Goal: Check status

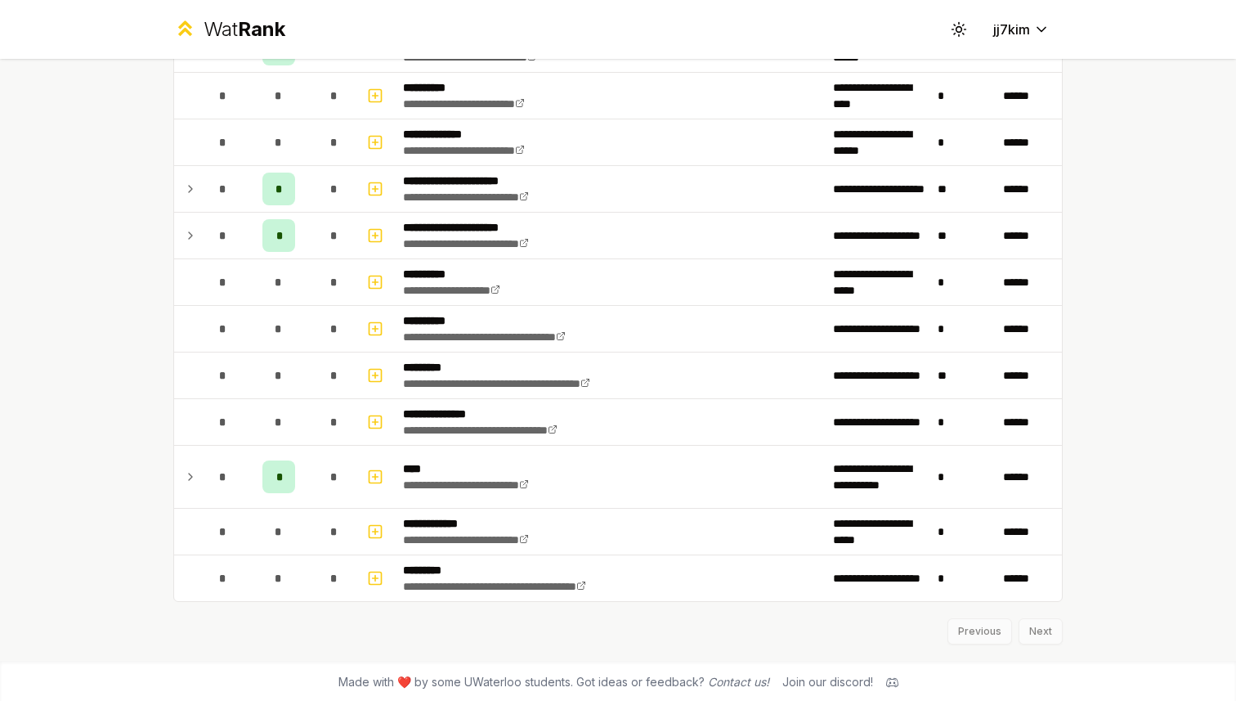
scroll to position [1498, 0]
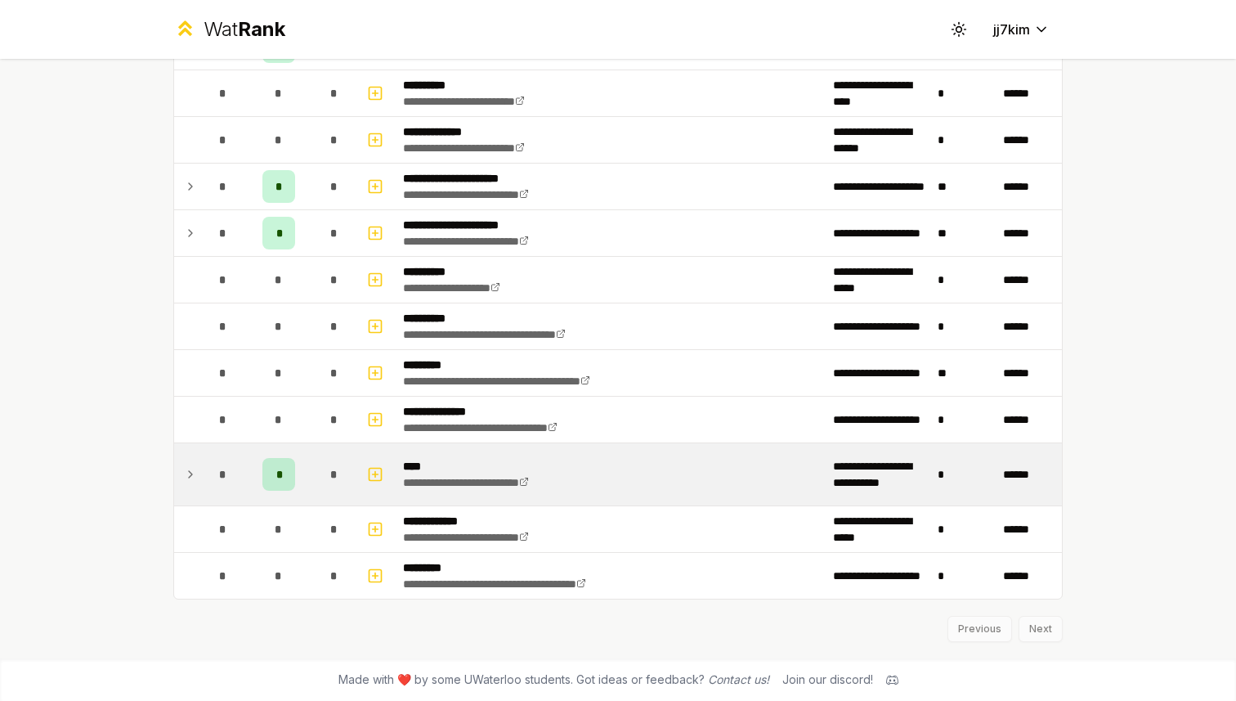
click at [189, 472] on icon at bounding box center [190, 474] width 3 height 7
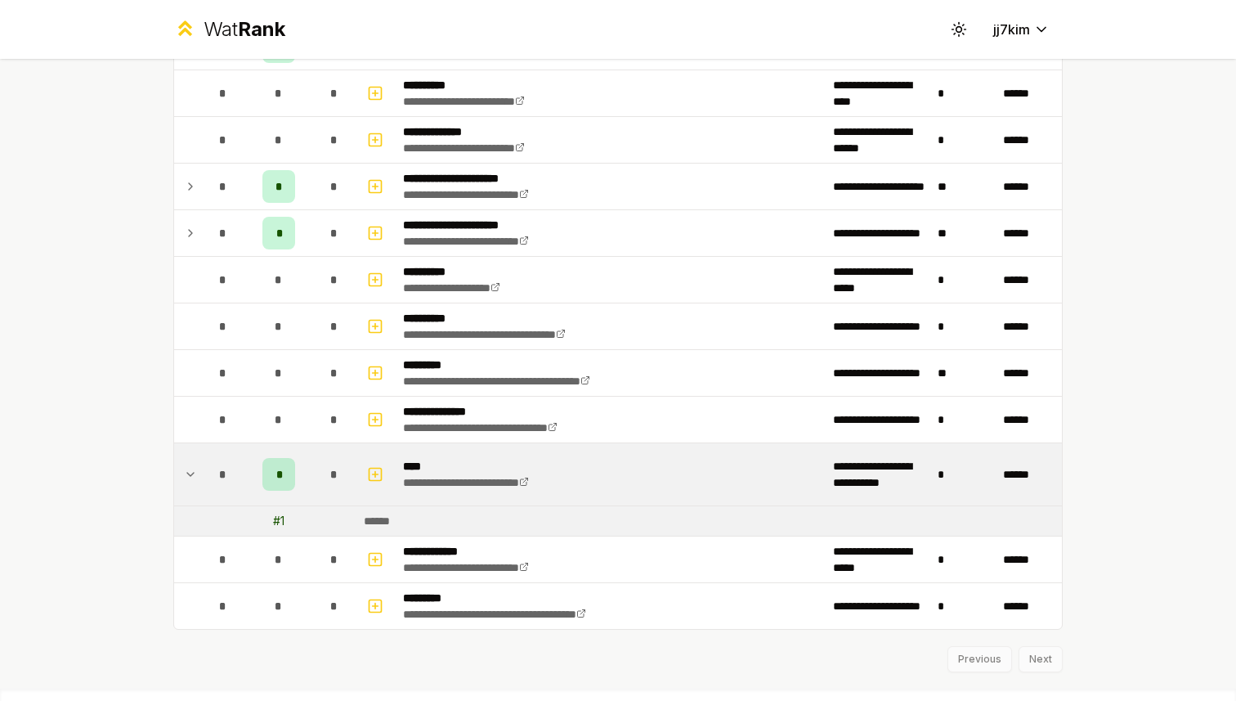
click at [189, 472] on icon at bounding box center [190, 474] width 13 height 20
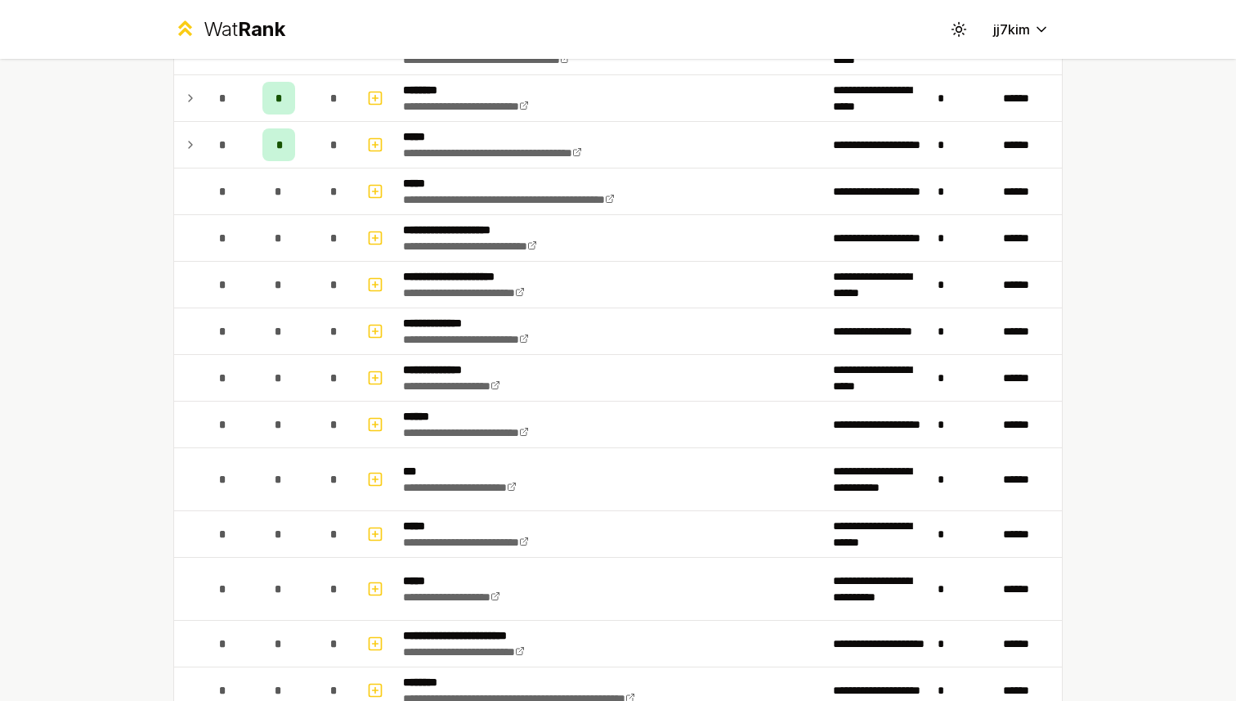
scroll to position [0, 0]
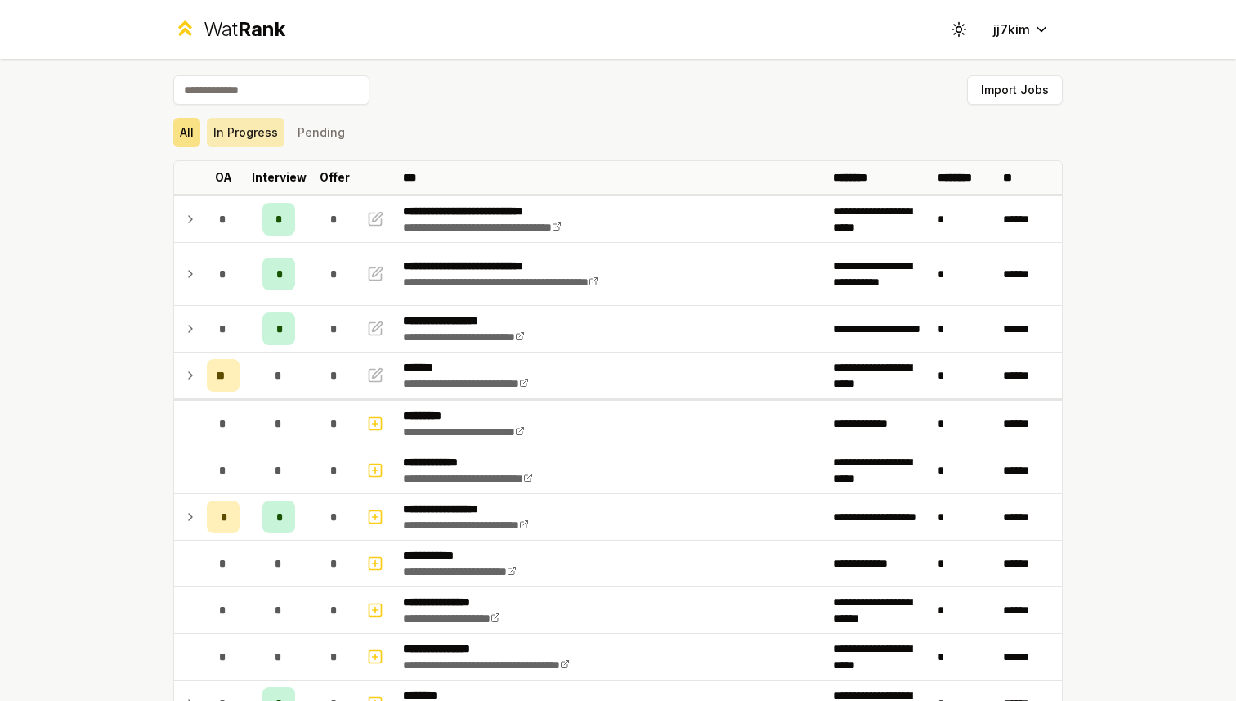
click at [245, 138] on button "In Progress" at bounding box center [246, 132] width 78 height 29
click at [243, 137] on button "In Progress" at bounding box center [246, 132] width 78 height 29
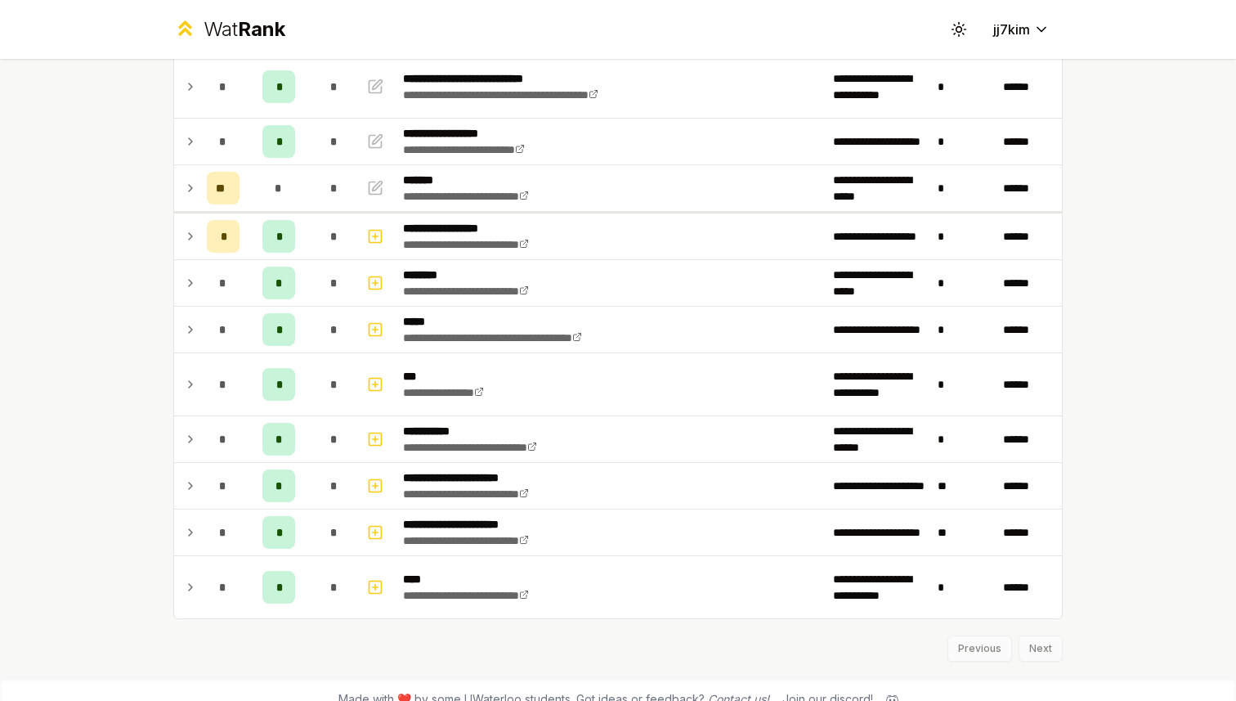
scroll to position [184, 0]
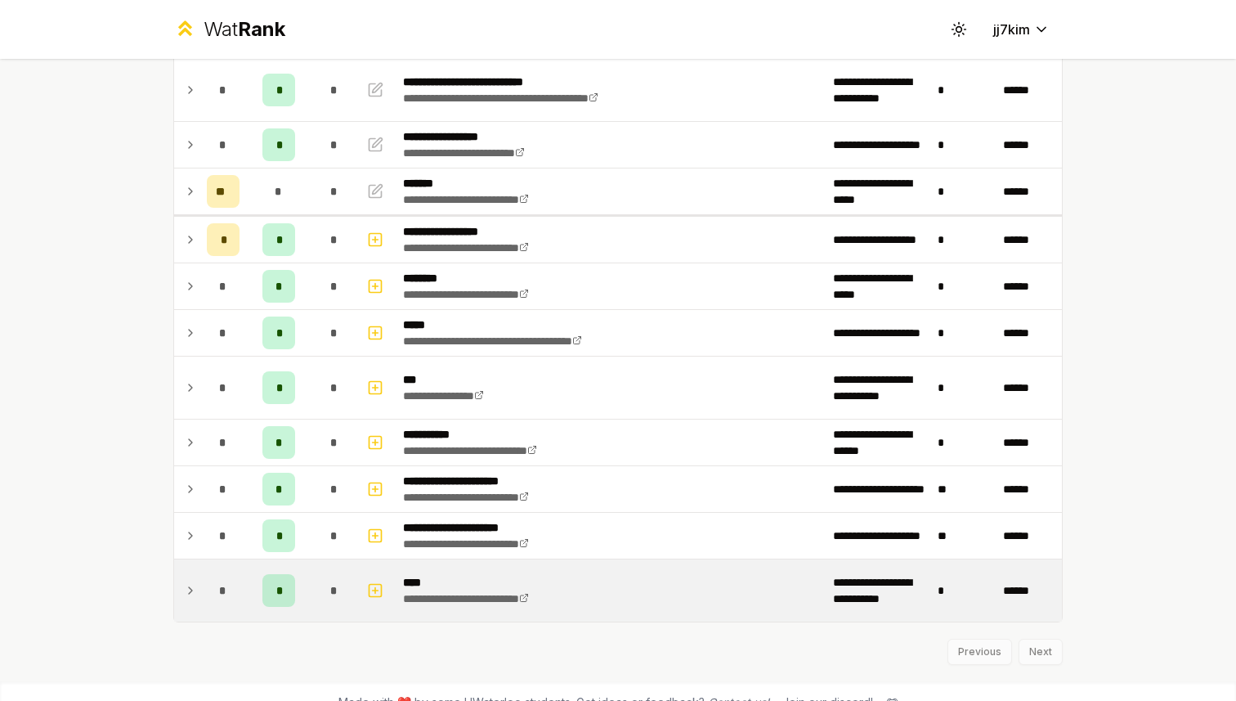
click at [191, 595] on icon at bounding box center [190, 590] width 13 height 20
click at [191, 591] on icon at bounding box center [190, 590] width 13 height 20
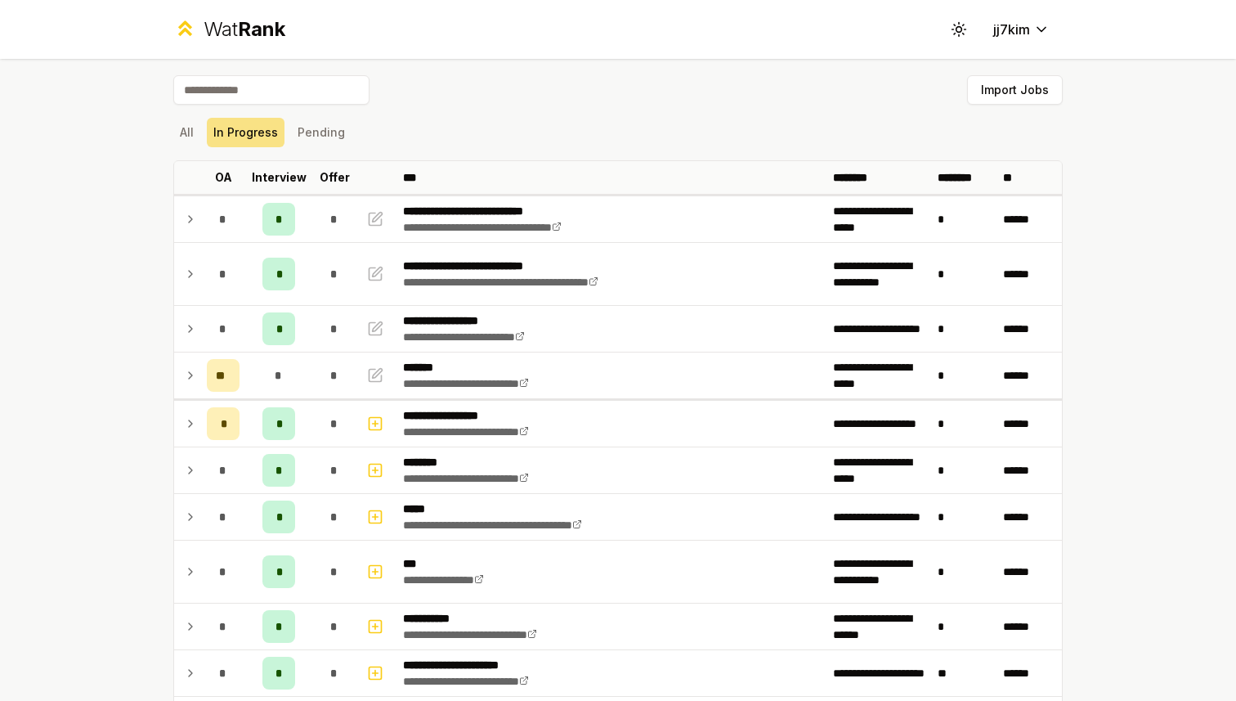
scroll to position [40, 0]
